Goal: Transaction & Acquisition: Purchase product/service

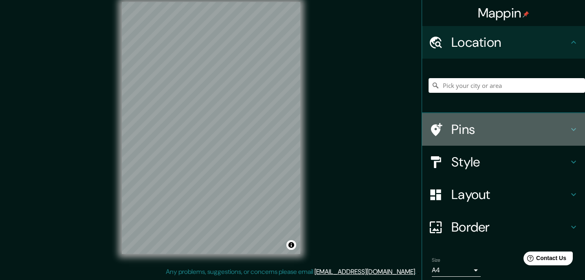
click at [512, 132] on h4 "Pins" at bounding box center [509, 129] width 117 height 16
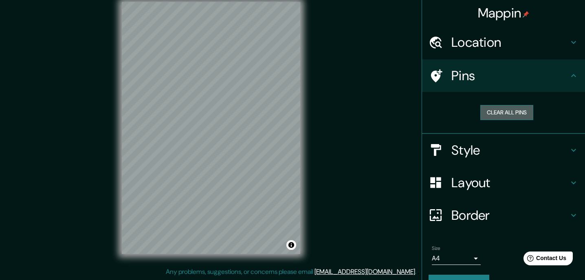
click at [513, 114] on button "Clear all pins" at bounding box center [506, 112] width 53 height 15
click at [549, 48] on h4 "Location" at bounding box center [509, 42] width 117 height 16
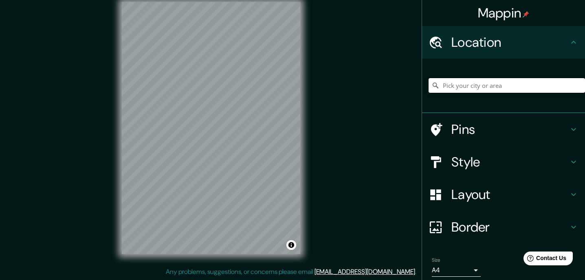
click at [473, 90] on input "Pick your city or area" at bounding box center [507, 85] width 156 height 15
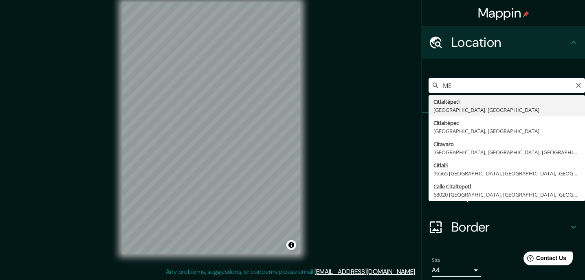
type input "M"
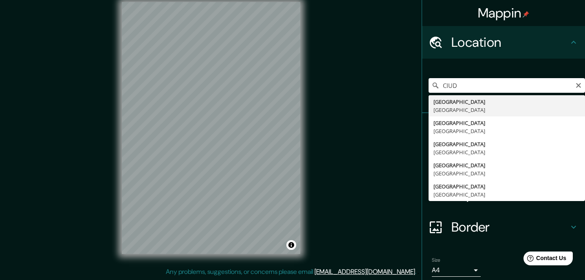
type input "Ciudad de México, México"
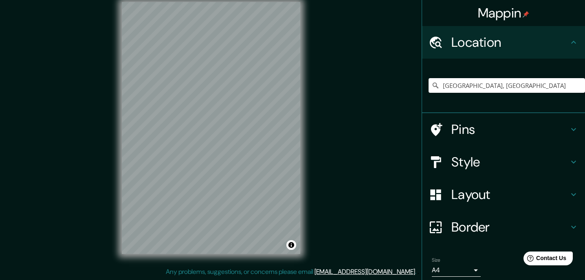
click at [121, 77] on div "© Mapbox © OpenStreetMap Improve this map" at bounding box center [211, 128] width 205 height 278
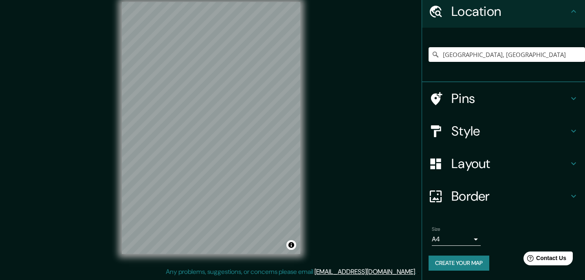
click at [455, 261] on button "Create your map" at bounding box center [459, 263] width 61 height 15
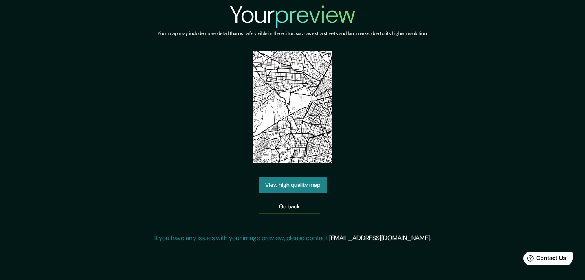
click at [297, 180] on link "View high quality map" at bounding box center [293, 185] width 68 height 15
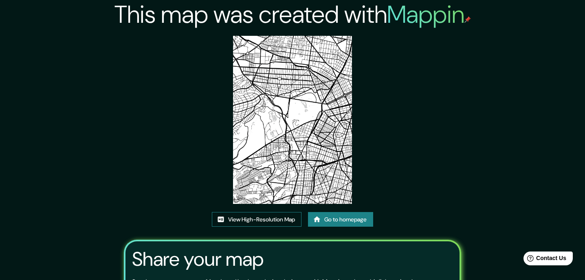
click at [231, 215] on link "View High-Resolution Map" at bounding box center [257, 219] width 90 height 15
